Goal: Task Accomplishment & Management: Use online tool/utility

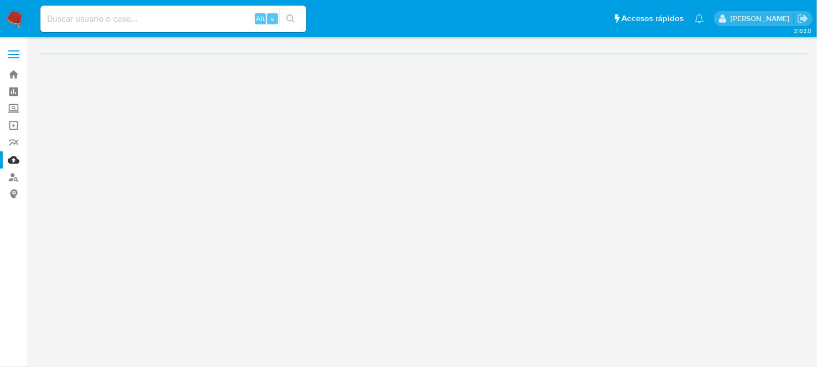
click at [97, 24] on input at bounding box center [173, 19] width 266 height 14
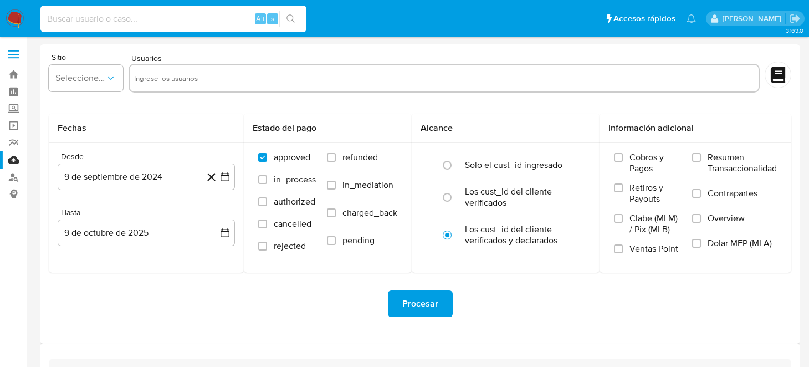
paste input "2632767730"
type input "2632767730"
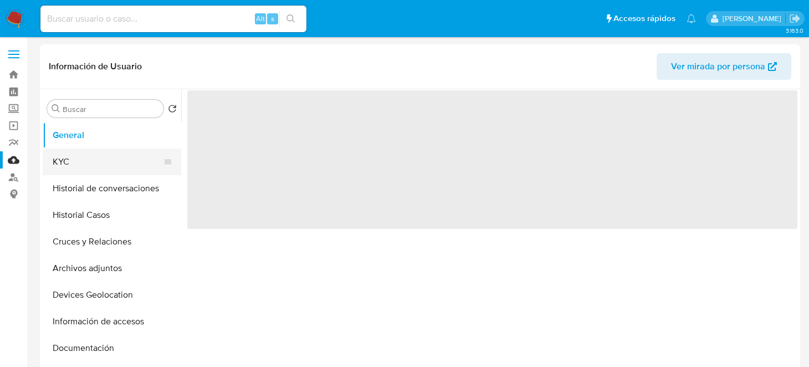
click at [114, 155] on button "KYC" at bounding box center [108, 162] width 130 height 27
select select "10"
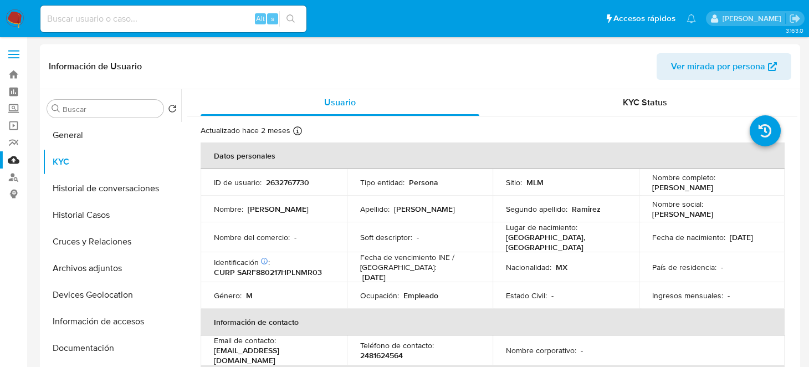
drag, startPoint x: 641, startPoint y: 191, endPoint x: 766, endPoint y: 188, distance: 125.8
click at [766, 188] on td "Nombre completo : Francisco Santamaria Ramirez" at bounding box center [712, 182] width 146 height 27
copy p "[PERSON_NAME]"
click at [279, 190] on td "ID de usuario : 2632767730" at bounding box center [274, 182] width 146 height 27
click at [284, 180] on p "2632767730" at bounding box center [287, 182] width 43 height 10
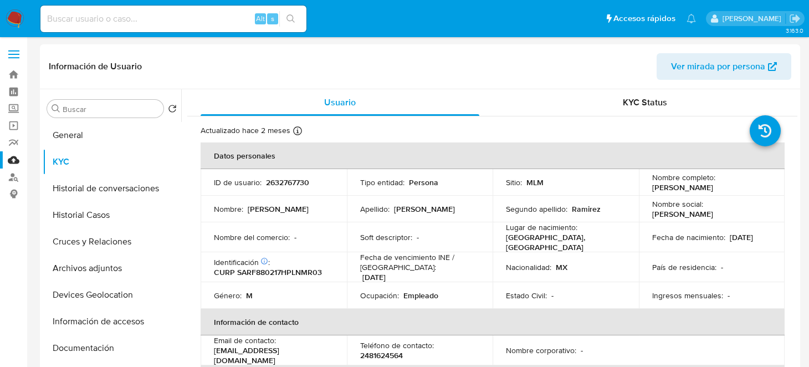
click at [284, 180] on p "2632767730" at bounding box center [287, 182] width 43 height 10
copy p "2632767730"
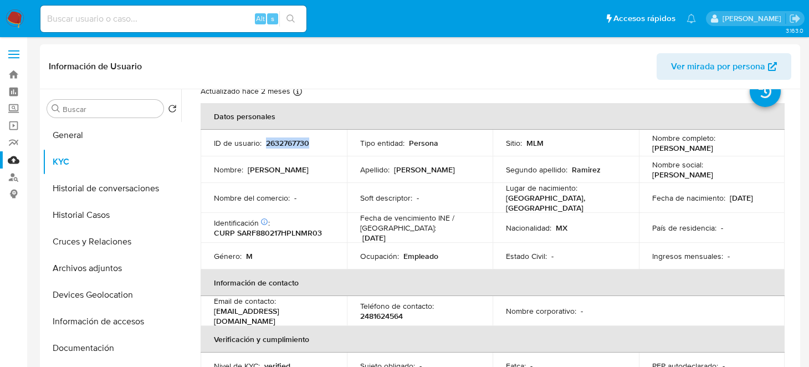
scroll to position [55, 0]
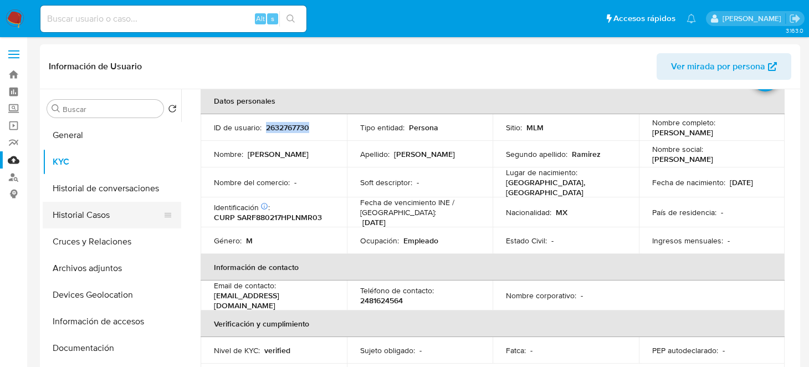
click at [90, 219] on button "Historial Casos" at bounding box center [108, 215] width 130 height 27
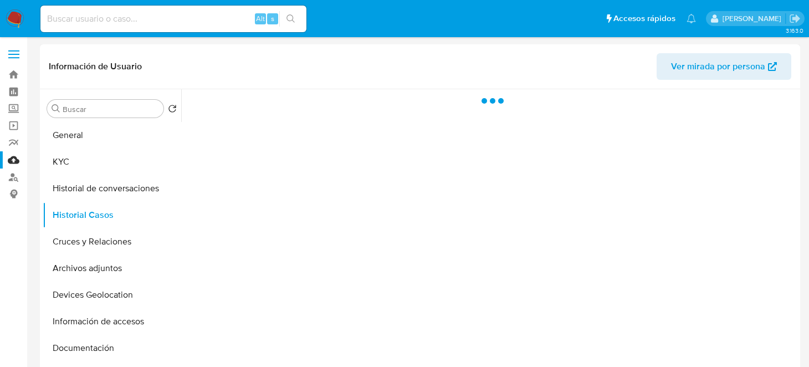
scroll to position [0, 0]
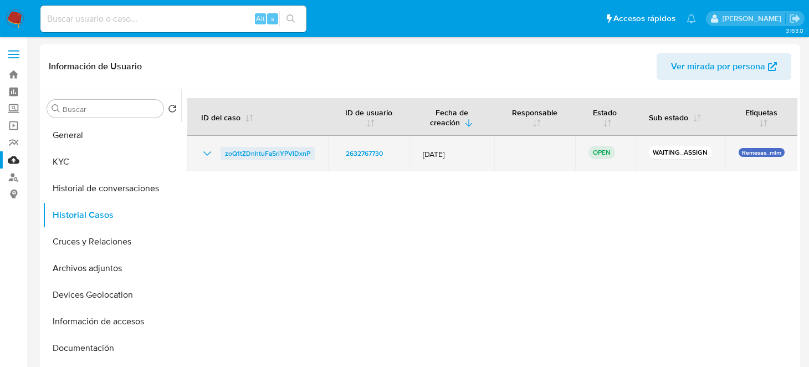
click at [231, 154] on span "zoQ1tZDnhtuFa5riYPVlDxnP" at bounding box center [267, 153] width 85 height 13
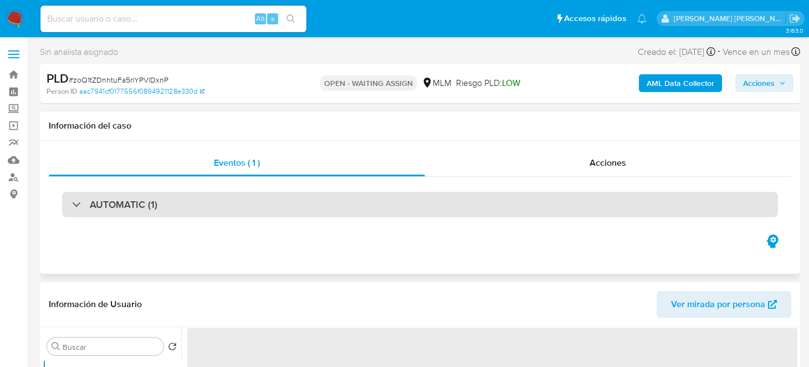
select select "10"
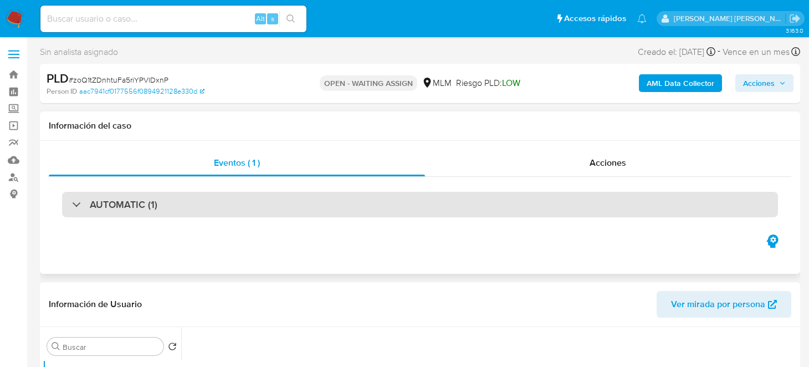
click at [183, 206] on div "AUTOMATIC (1)" at bounding box center [420, 204] width 716 height 25
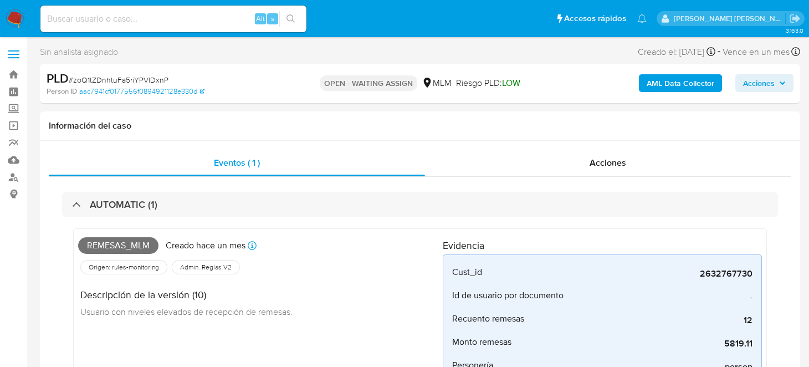
click at [84, 17] on input at bounding box center [173, 19] width 266 height 14
paste input "2632767730"
type input "2632767730"
click at [18, 153] on link "Mulan" at bounding box center [66, 159] width 132 height 17
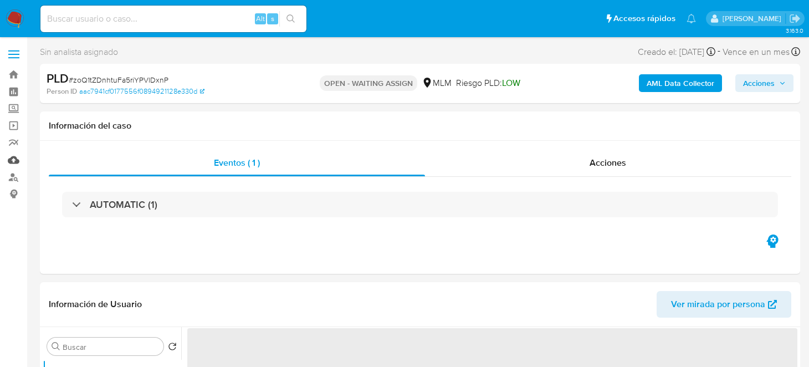
click at [12, 165] on link "Mulan" at bounding box center [66, 159] width 132 height 17
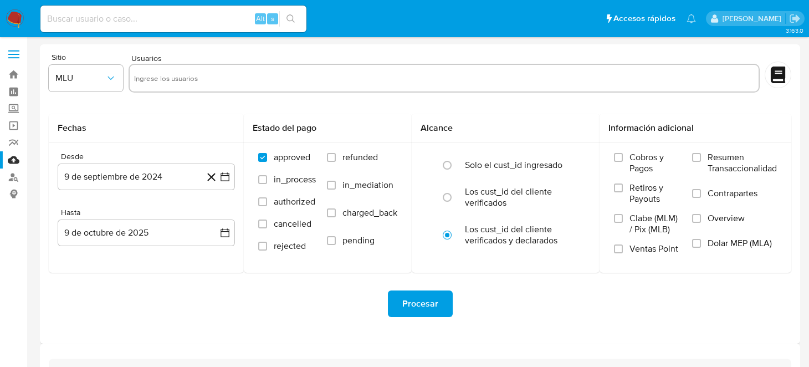
click at [199, 79] on input "text" at bounding box center [444, 78] width 620 height 18
paste input "2632767730"
type input "2632767730"
click at [99, 70] on button "MLU" at bounding box center [86, 78] width 74 height 27
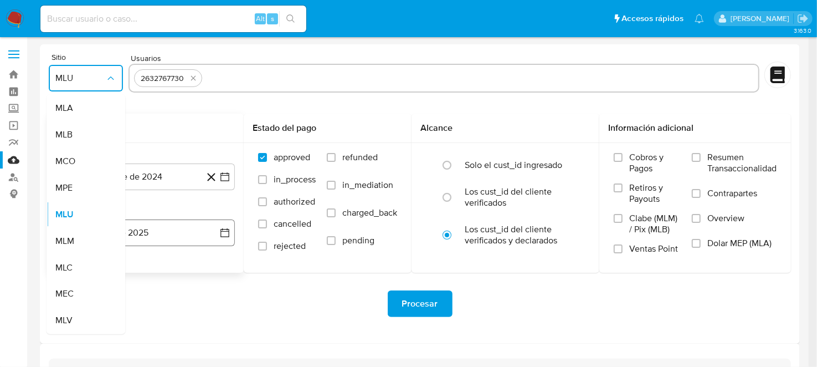
drag, startPoint x: 90, startPoint y: 243, endPoint x: 127, endPoint y: 234, distance: 38.2
click at [89, 243] on div "MLM" at bounding box center [82, 241] width 54 height 27
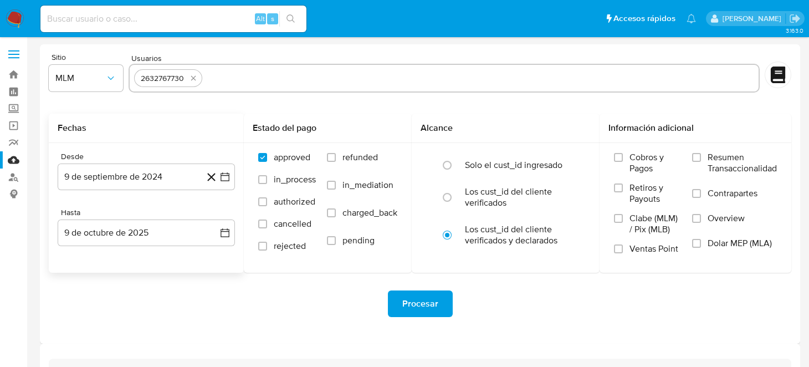
click at [214, 178] on icon at bounding box center [211, 177] width 14 height 14
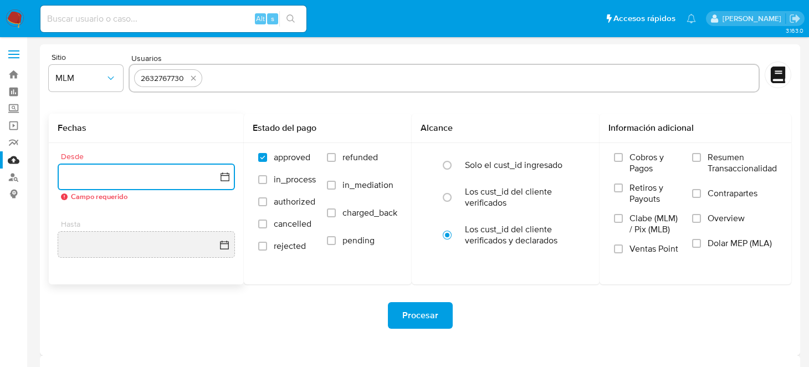
click at [224, 181] on icon "button" at bounding box center [224, 176] width 11 height 11
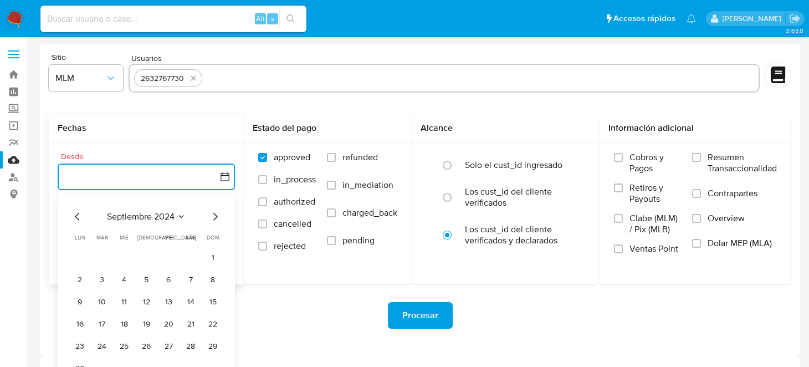
click at [214, 217] on icon "Mes siguiente" at bounding box center [214, 216] width 13 height 13
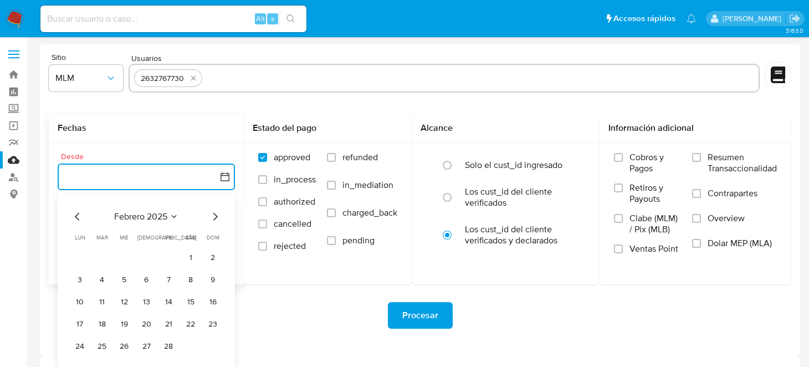
click at [214, 217] on icon "Mes siguiente" at bounding box center [214, 216] width 13 height 13
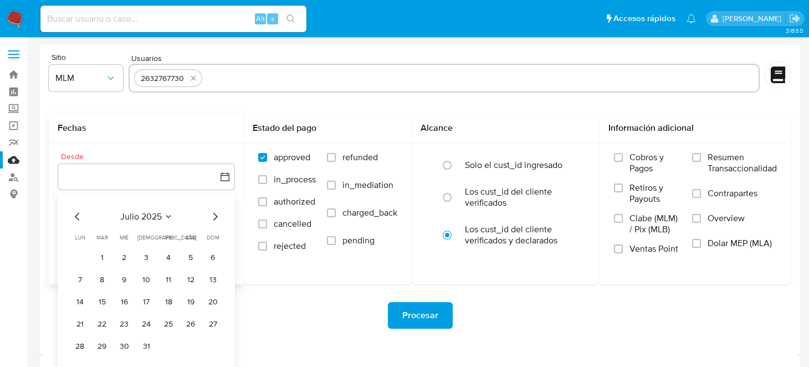
click at [69, 218] on div "julio 2025 julio 2025 lun lunes mar martes mié miércoles jue jueves vie viernes…" at bounding box center [146, 280] width 177 height 175
click at [71, 216] on icon "Mes anterior" at bounding box center [77, 216] width 13 height 13
click at [73, 216] on icon "Mes anterior" at bounding box center [77, 216] width 13 height 13
click at [140, 257] on button "1" at bounding box center [146, 258] width 18 height 18
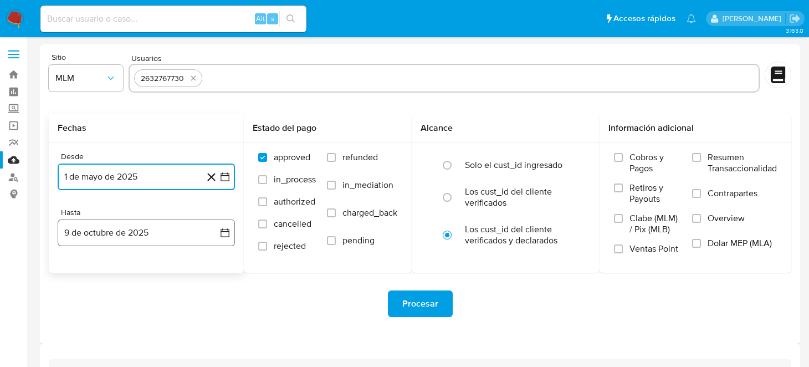
click at [227, 236] on icon "button" at bounding box center [224, 232] width 11 height 11
click at [76, 274] on icon "Mes anterior" at bounding box center [77, 273] width 4 height 8
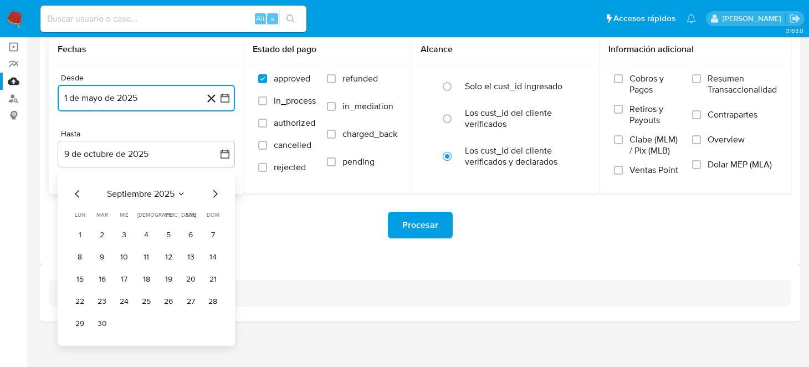
scroll to position [80, 0]
click at [102, 322] on button "30" at bounding box center [102, 323] width 18 height 18
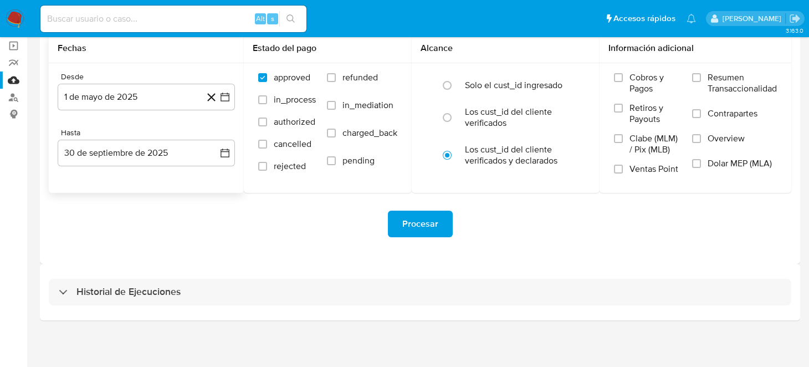
click at [254, 265] on div "Historial de Ejecuciones" at bounding box center [420, 292] width 760 height 57
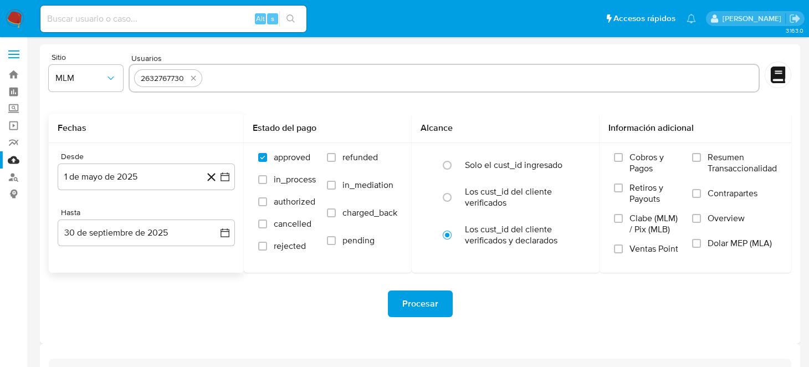
scroll to position [0, 0]
click at [431, 307] on span "Procesar" at bounding box center [420, 303] width 36 height 24
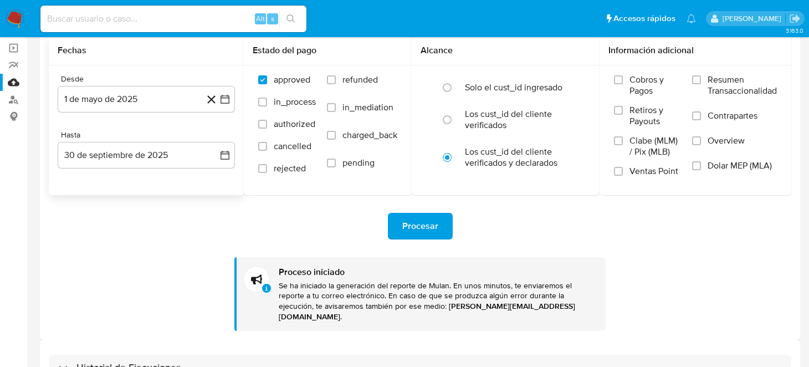
scroll to position [144, 0]
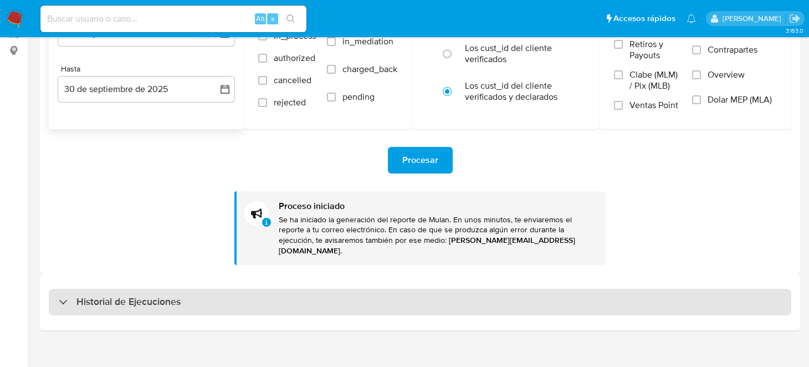
click at [66, 295] on div "Historial de Ejecuciones" at bounding box center [120, 301] width 122 height 13
select select "10"
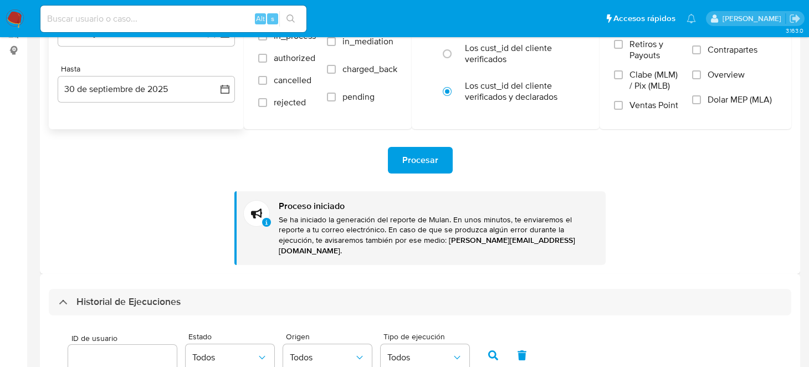
click at [122, 231] on div "Procesar Proceso iniciado Se ha iniciado la generación del reporte de Mulan. En…" at bounding box center [420, 197] width 743 height 136
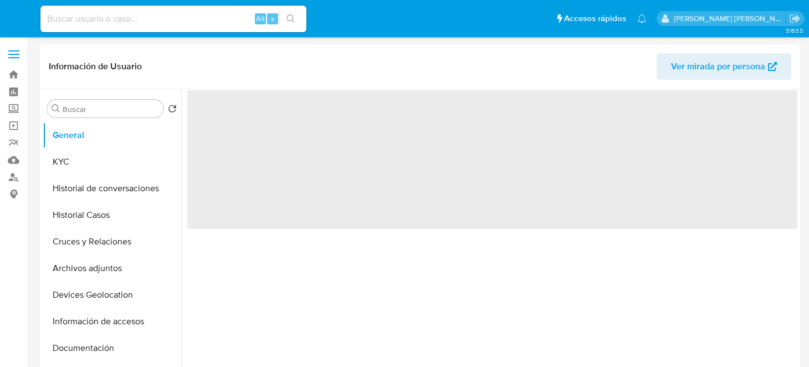
select select "10"
